Goal: Information Seeking & Learning: Check status

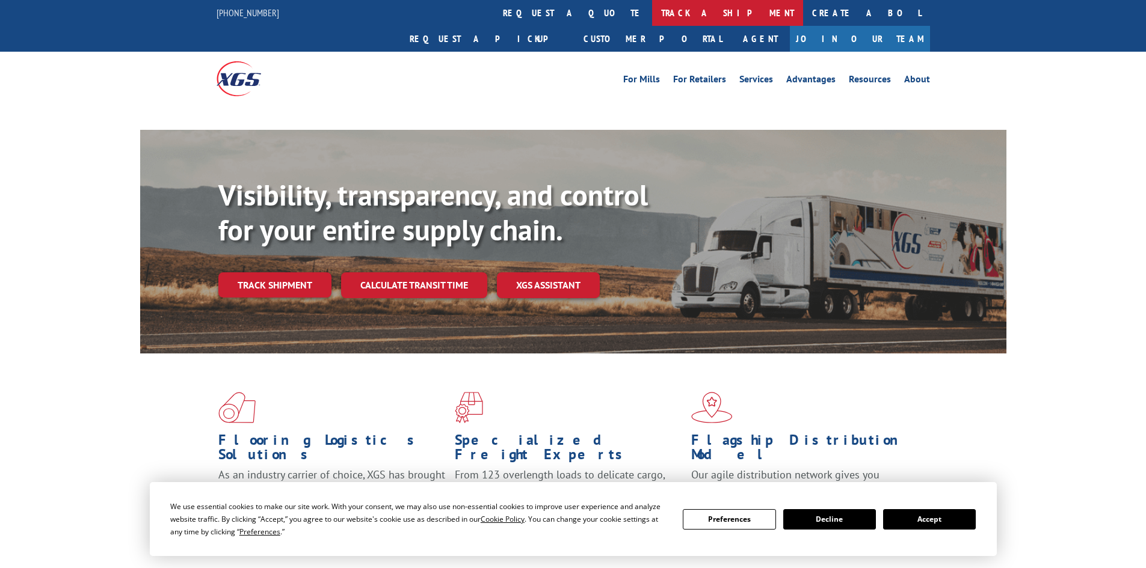
click at [652, 16] on link "track a shipment" at bounding box center [727, 13] width 151 height 26
click at [652, 9] on link "track a shipment" at bounding box center [727, 13] width 151 height 26
click at [897, 514] on button "Accept" at bounding box center [929, 519] width 93 height 20
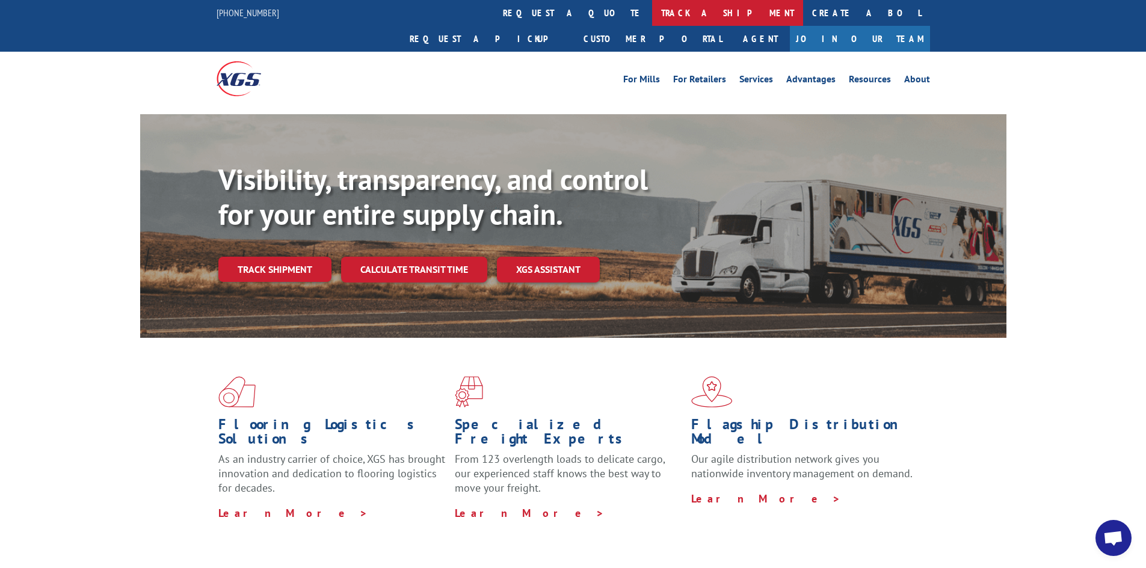
click at [652, 14] on link "track a shipment" at bounding box center [727, 13] width 151 height 26
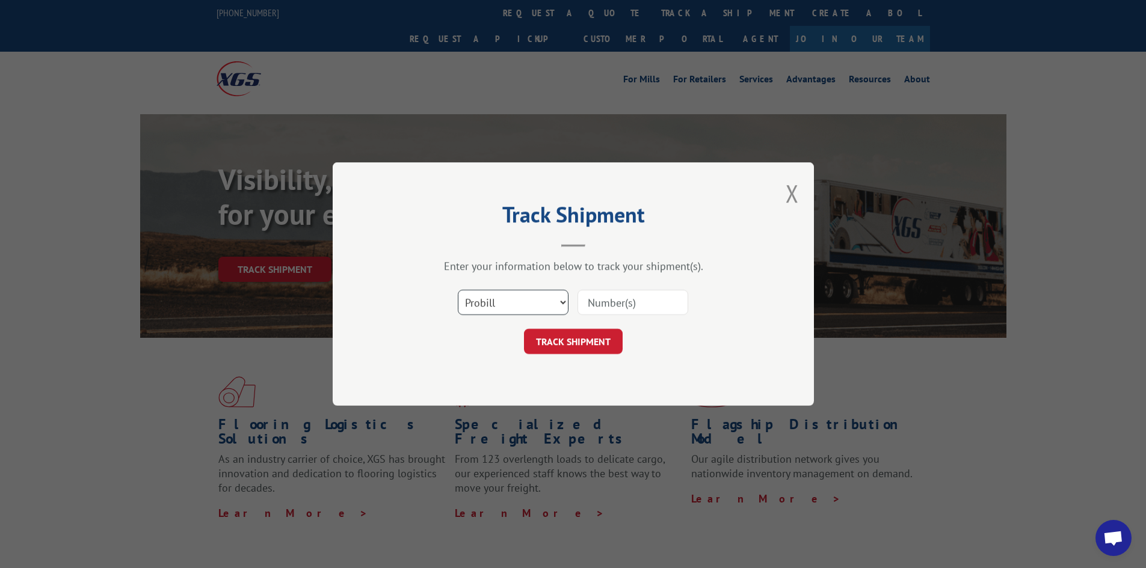
click at [556, 297] on select "Select category... Probill BOL PO" at bounding box center [513, 302] width 111 height 25
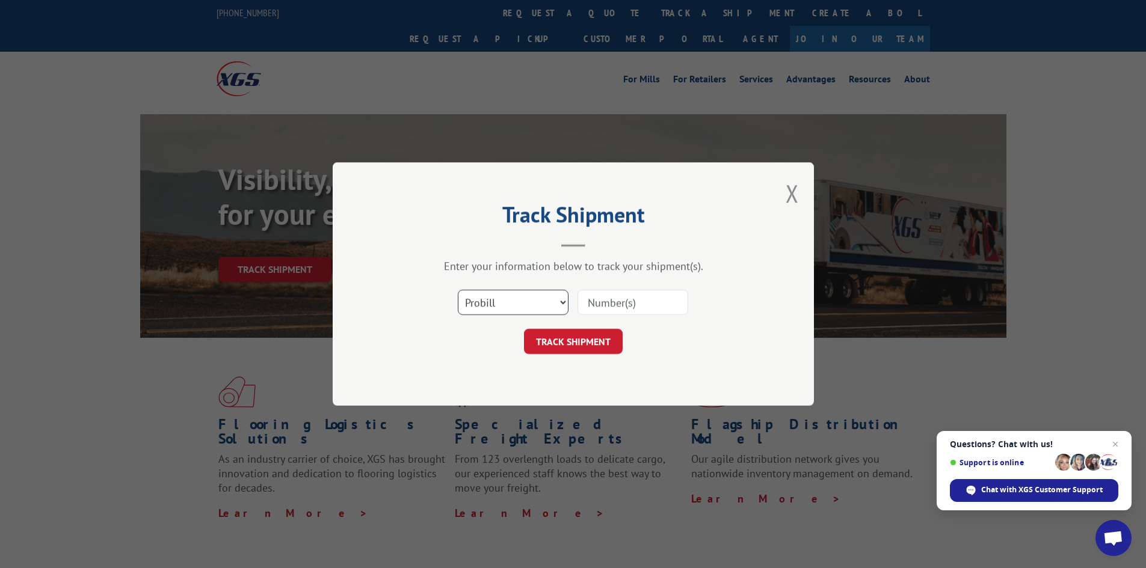
select select "bol"
click at [458, 290] on select "Select category... Probill BOL PO" at bounding box center [513, 302] width 111 height 25
click at [593, 304] on input at bounding box center [632, 302] width 111 height 25
paste input "5070116"
type input "5070116"
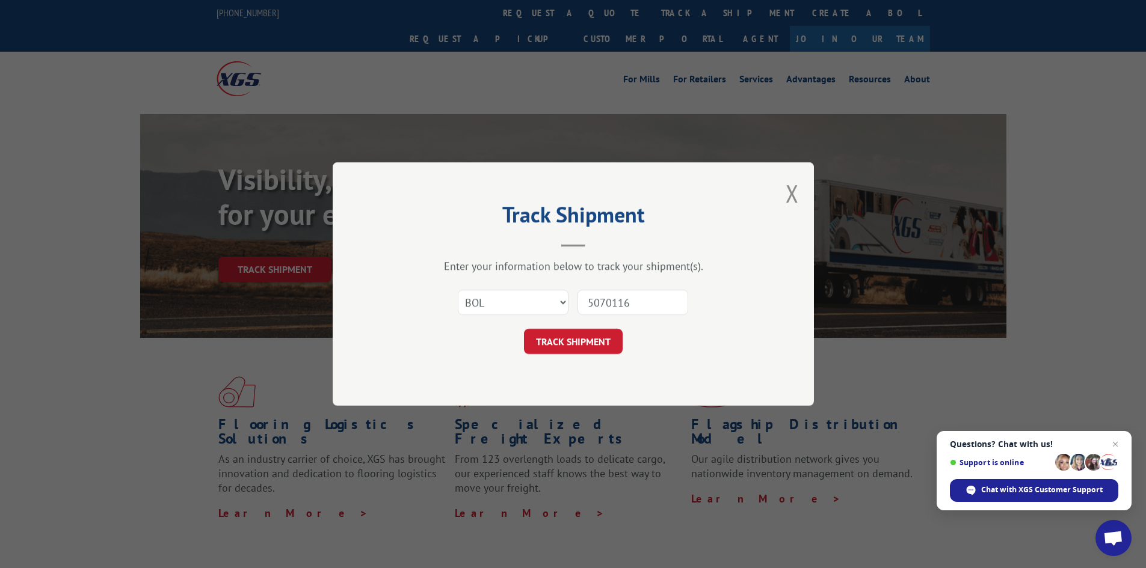
click at [524, 329] on button "TRACK SHIPMENT" at bounding box center [573, 341] width 99 height 25
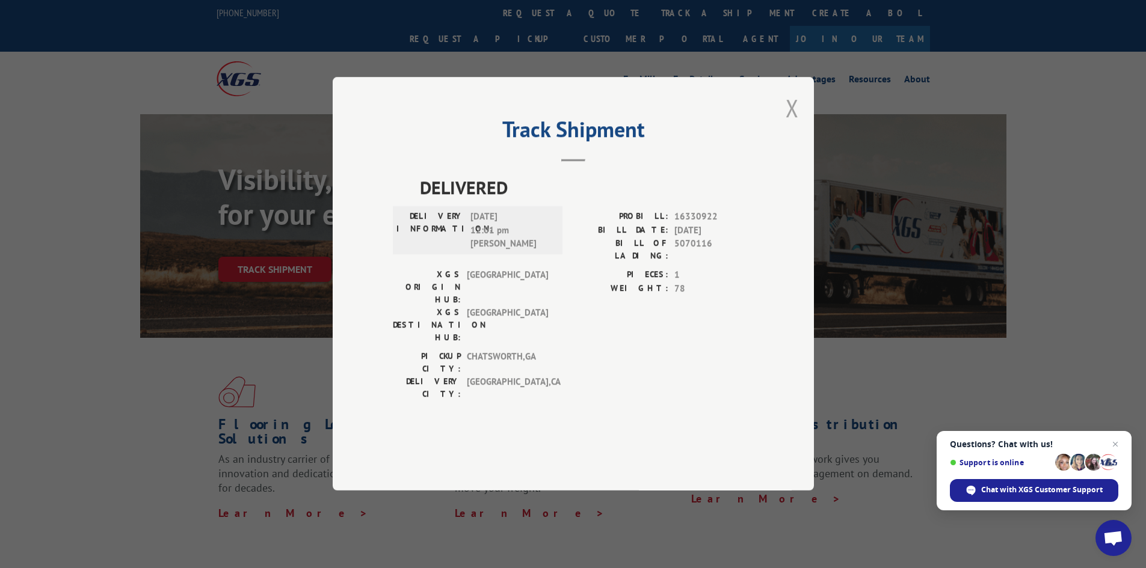
click at [790, 124] on button "Close modal" at bounding box center [792, 108] width 13 height 32
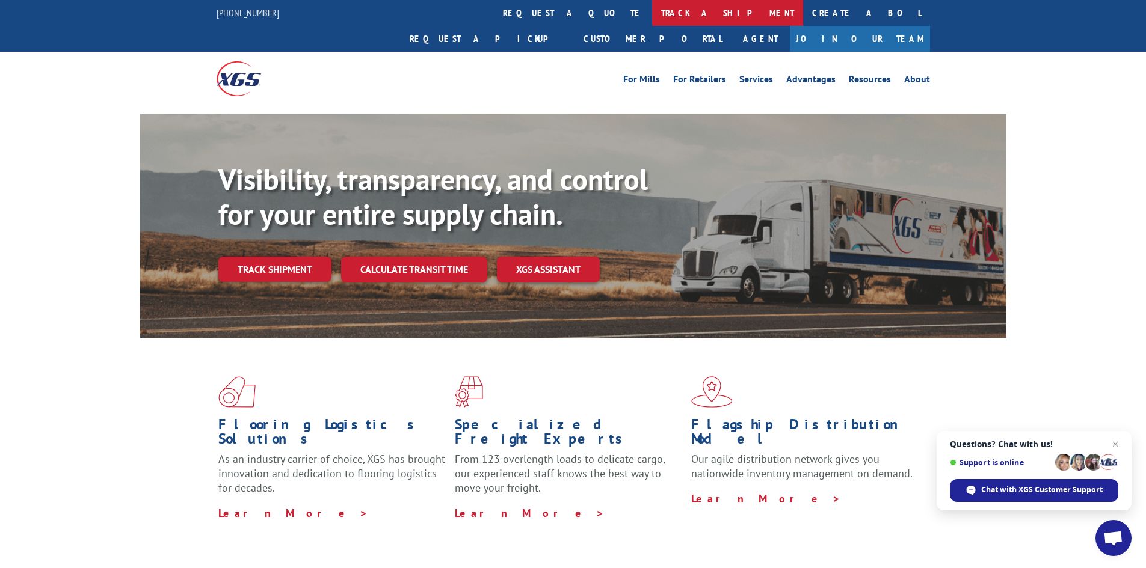
click at [652, 10] on link "track a shipment" at bounding box center [727, 13] width 151 height 26
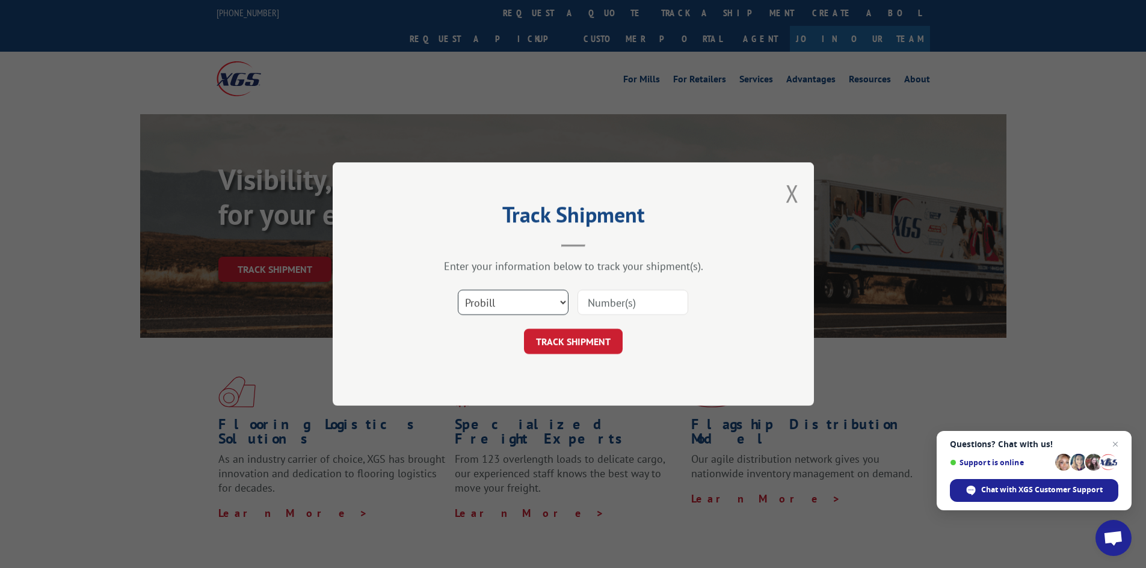
click at [474, 299] on select "Select category... Probill BOL PO" at bounding box center [513, 302] width 111 height 25
select select "bol"
click at [458, 290] on select "Select category... Probill BOL PO" at bounding box center [513, 302] width 111 height 25
click at [620, 301] on input at bounding box center [632, 302] width 111 height 25
paste input "5992089"
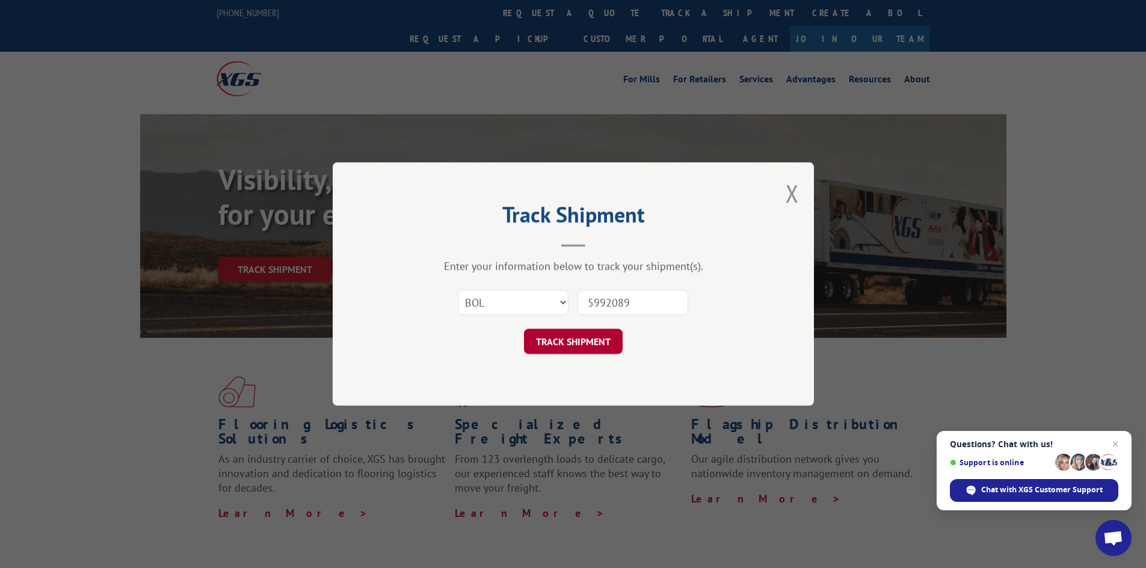
type input "5992089"
click at [559, 341] on button "TRACK SHIPMENT" at bounding box center [573, 341] width 99 height 25
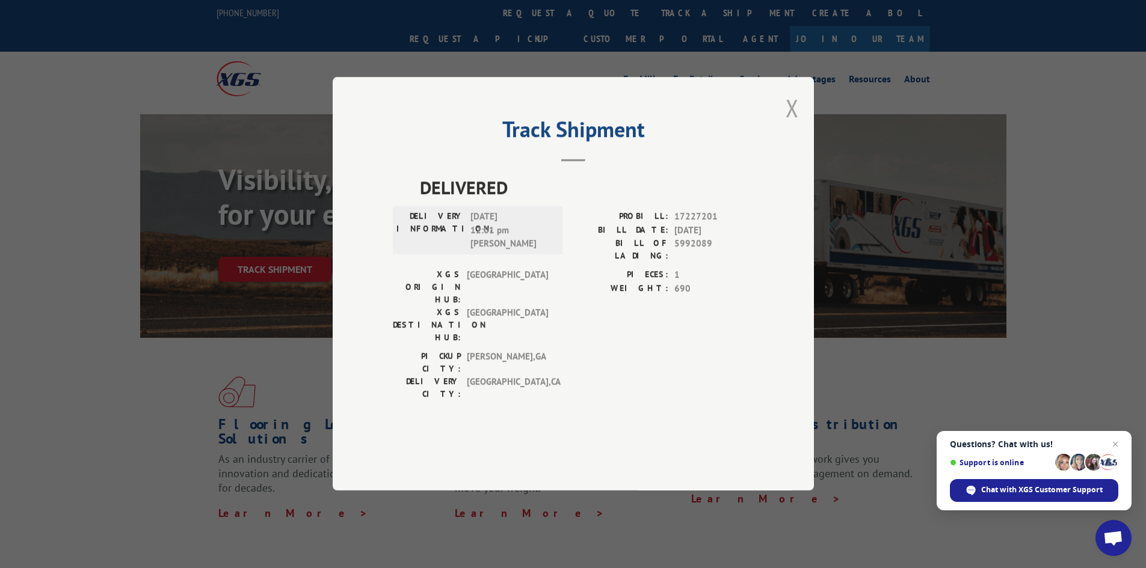
click at [796, 124] on button "Close modal" at bounding box center [792, 108] width 13 height 32
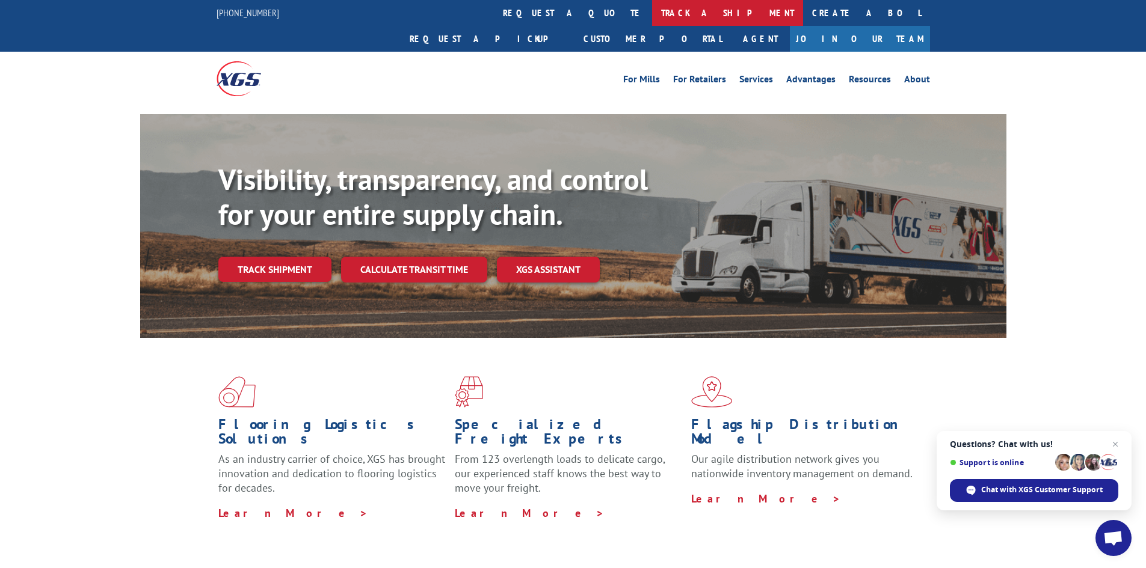
click at [652, 1] on link "track a shipment" at bounding box center [727, 13] width 151 height 26
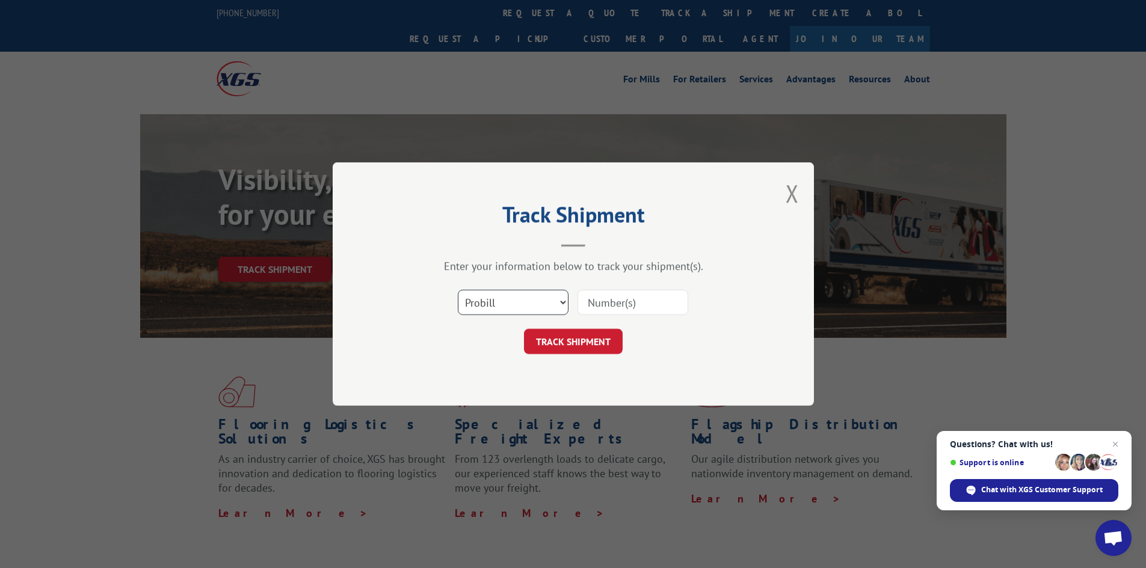
click at [542, 310] on select "Select category... Probill BOL PO" at bounding box center [513, 302] width 111 height 25
select select "bol"
click at [458, 290] on select "Select category... Probill BOL PO" at bounding box center [513, 302] width 111 height 25
click at [594, 308] on input at bounding box center [632, 302] width 111 height 25
paste input "5092164"
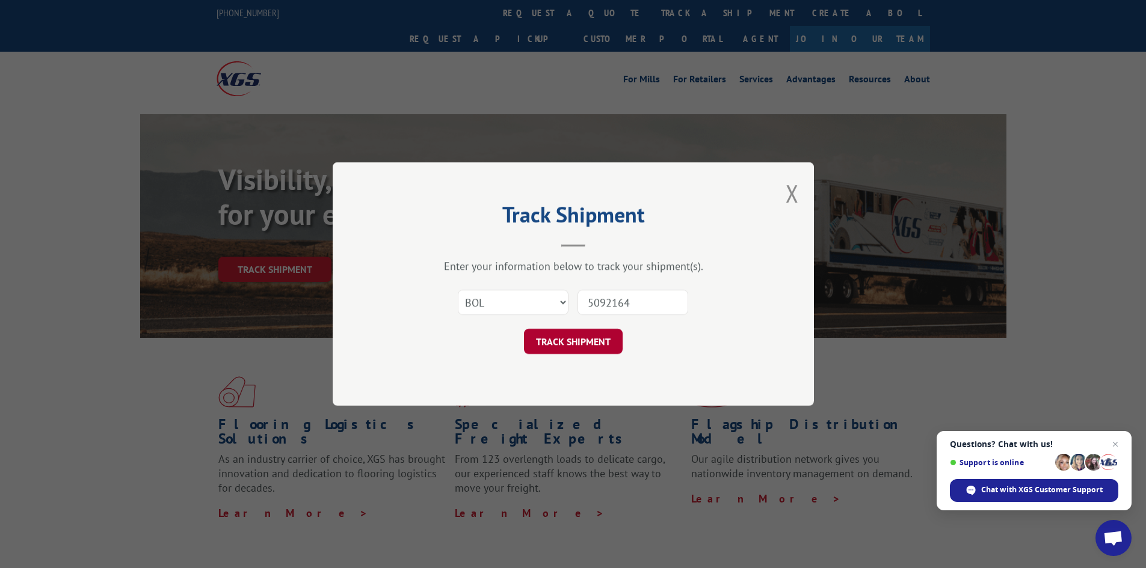
type input "5092164"
click at [579, 337] on button "TRACK SHIPMENT" at bounding box center [573, 341] width 99 height 25
